Goal: Transaction & Acquisition: Download file/media

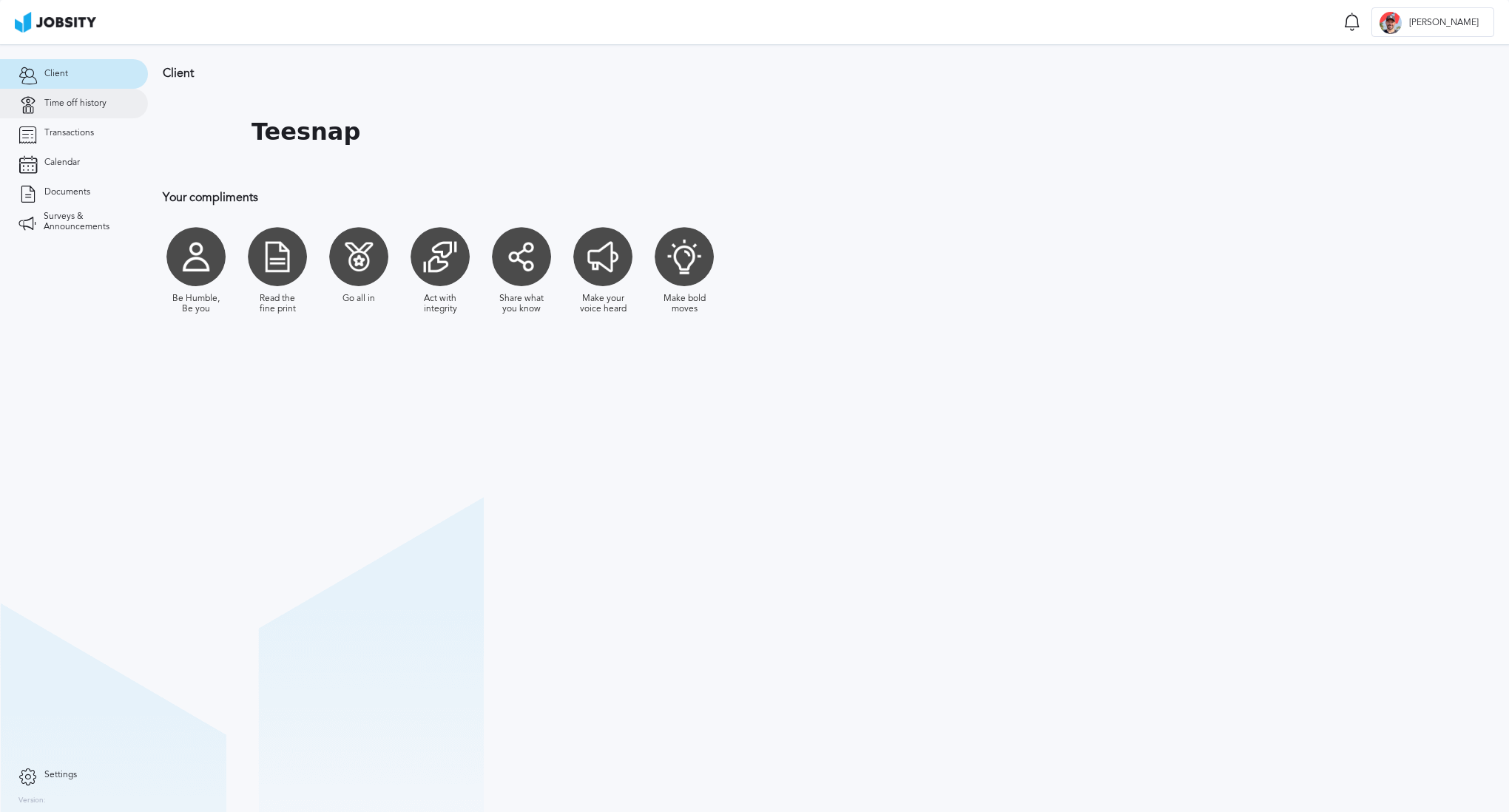
click at [85, 101] on span "Time off history" at bounding box center [75, 103] width 62 height 10
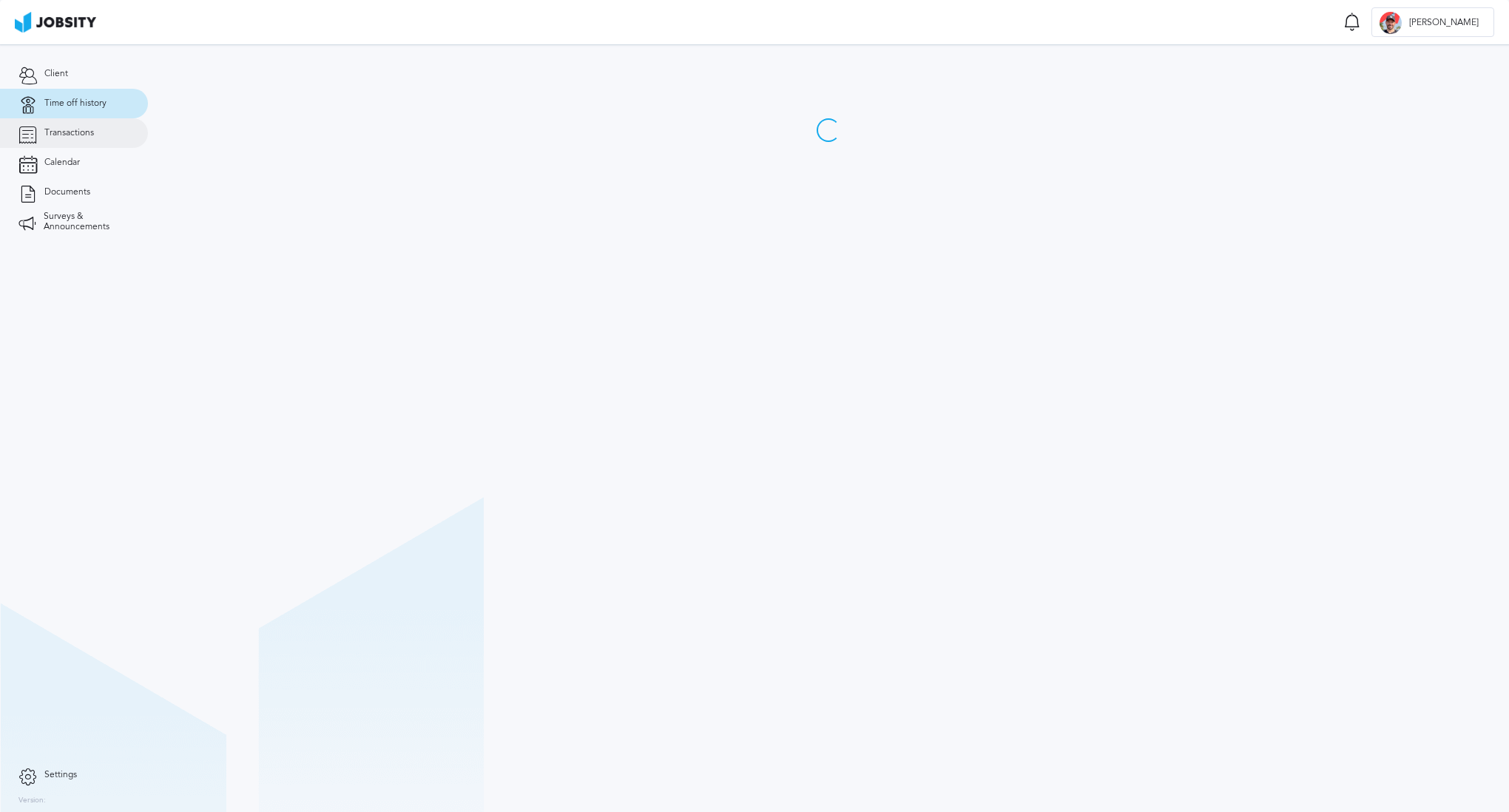
click at [81, 136] on span "Transactions" at bounding box center [69, 132] width 49 height 10
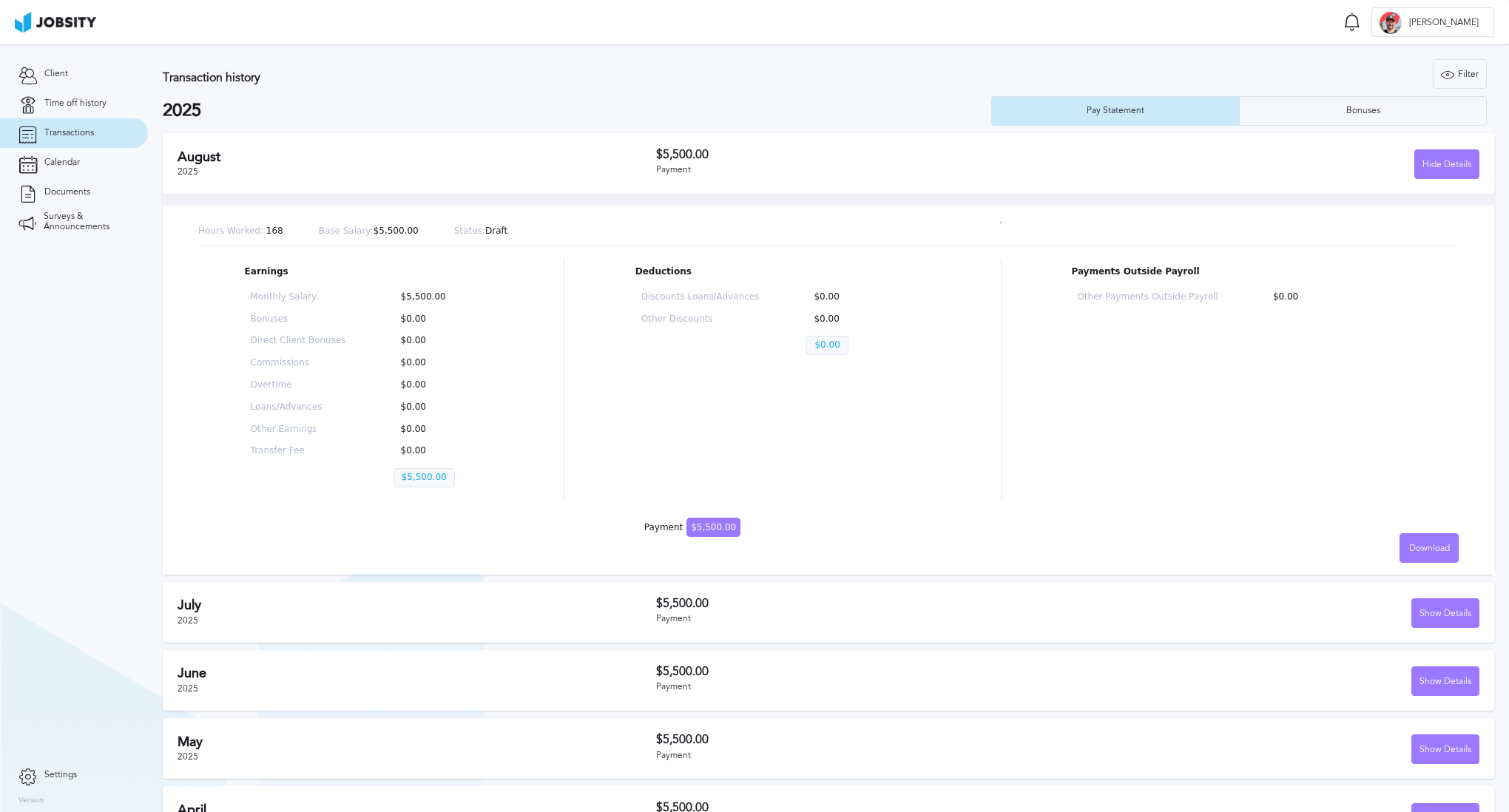
click at [1441, 181] on div "[DATE] $5,500.00 Payment Hide Details" at bounding box center [828, 163] width 1331 height 61
click at [1449, 149] on button "Hide Details" at bounding box center [1447, 164] width 65 height 29
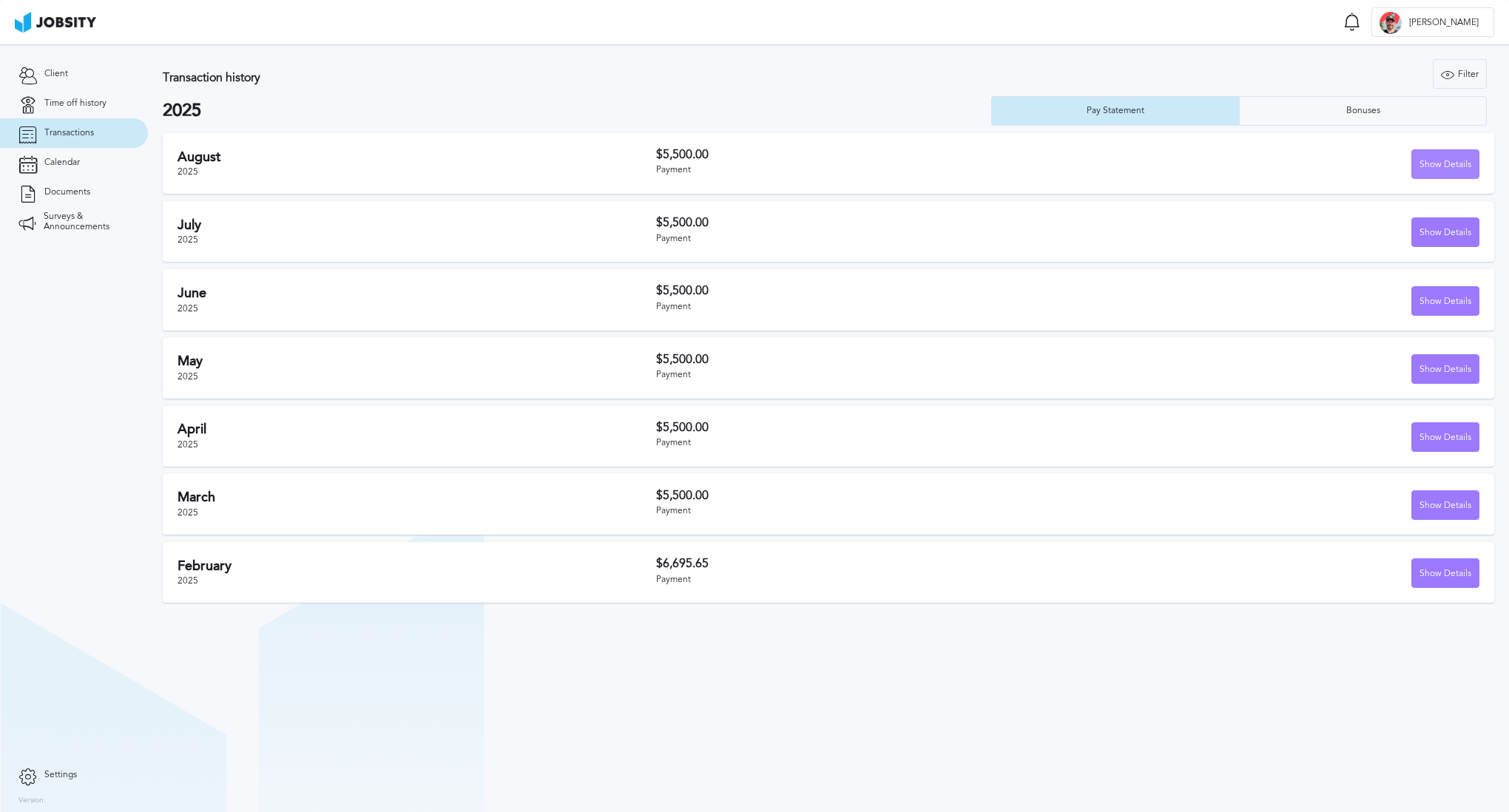
click at [1432, 171] on div "Show Details" at bounding box center [1445, 165] width 67 height 29
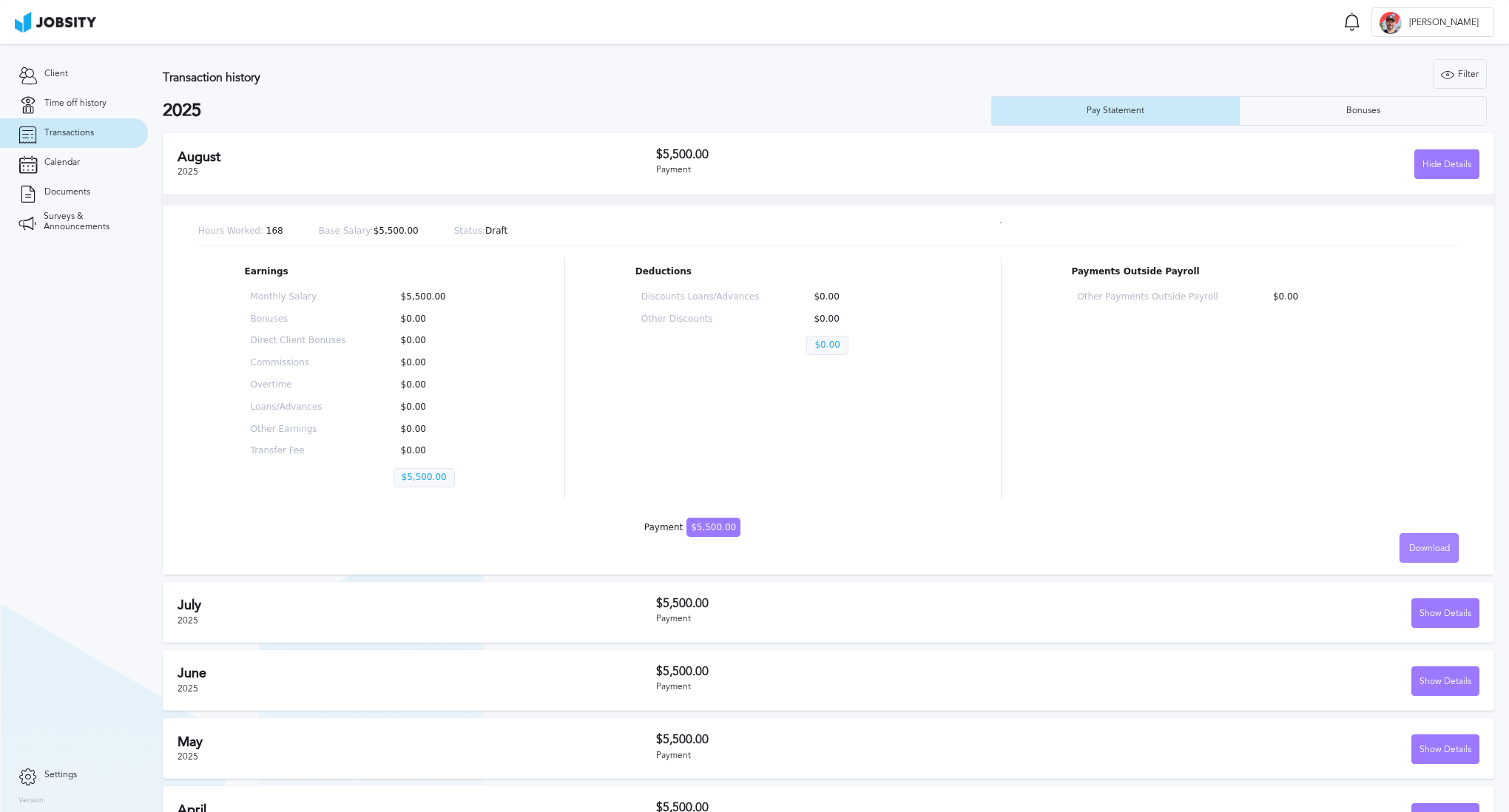
click at [1431, 534] on div "Download" at bounding box center [1428, 548] width 58 height 29
click at [1426, 545] on li "English" at bounding box center [1428, 547] width 59 height 29
